Goal: Find specific page/section: Find specific page/section

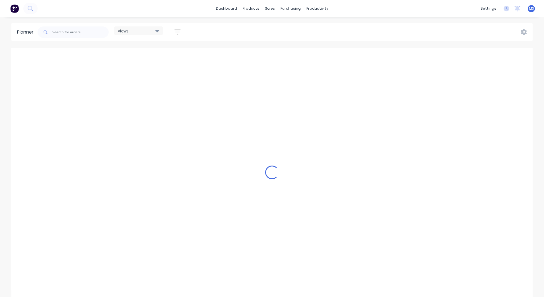
scroll to position [0, 718]
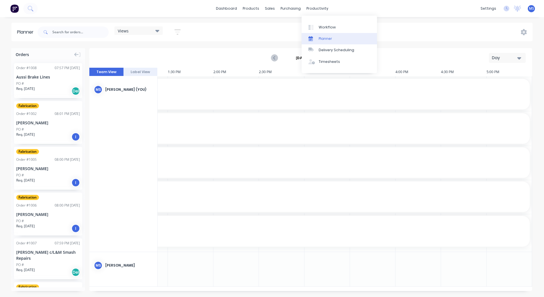
click at [327, 36] on div "Planner" at bounding box center [325, 38] width 13 height 5
click at [140, 72] on button "Label View" at bounding box center [141, 72] width 34 height 9
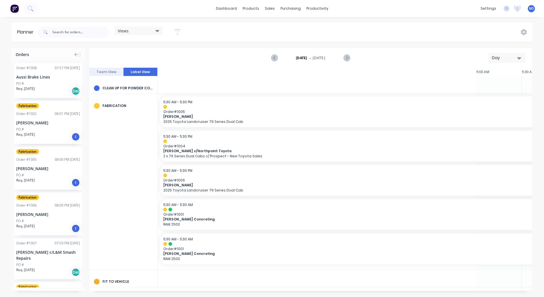
scroll to position [0, 721]
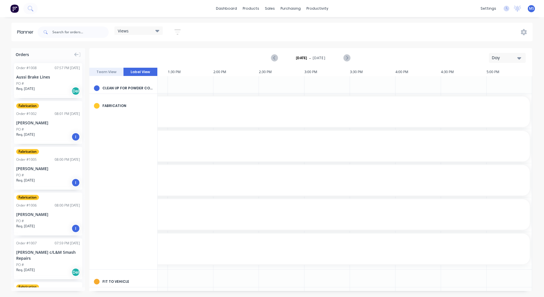
click at [502, 59] on div "Day" at bounding box center [505, 58] width 26 height 6
click at [493, 94] on div "Month" at bounding box center [497, 95] width 56 height 11
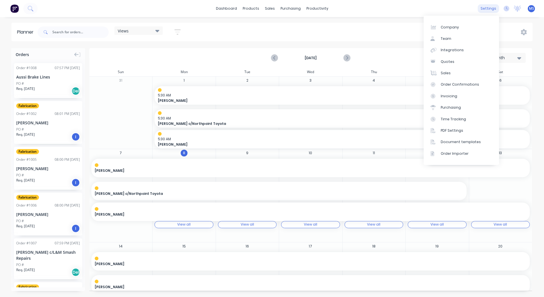
click at [485, 10] on div "settings" at bounding box center [488, 8] width 21 height 9
click at [448, 38] on div "Team" at bounding box center [446, 38] width 11 height 5
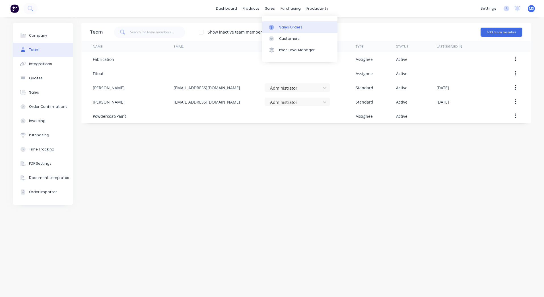
click at [280, 25] on div "Sales Orders" at bounding box center [290, 27] width 23 height 5
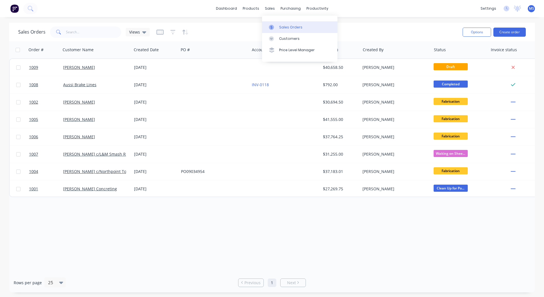
click at [282, 26] on div "Sales Orders" at bounding box center [290, 27] width 23 height 5
